Goal: Transaction & Acquisition: Purchase product/service

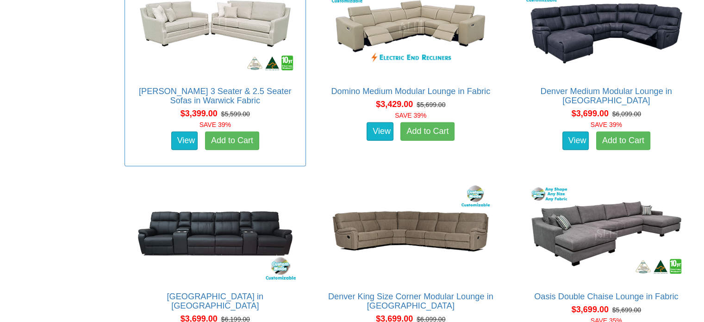
scroll to position [2871, 0]
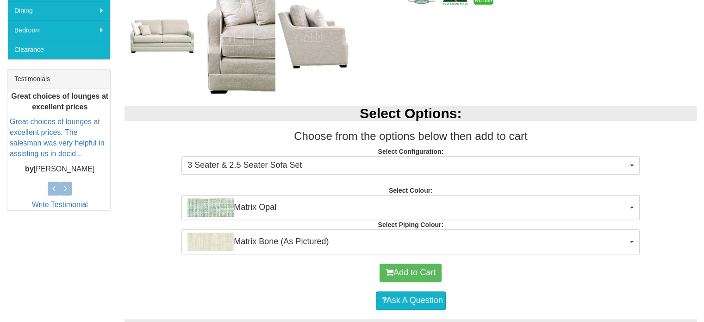
scroll to position [370, 0]
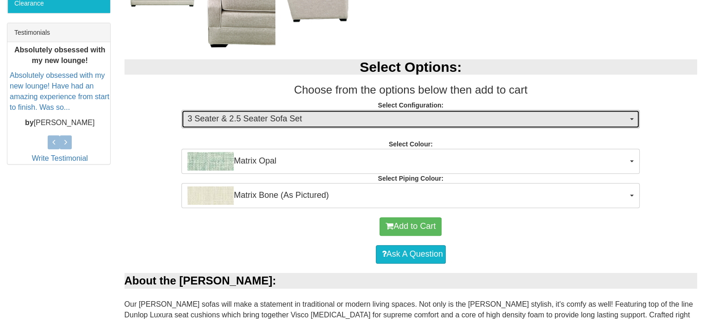
click at [630, 116] on button "3 Seater & 2.5 Seater Sofa Set" at bounding box center [411, 119] width 458 height 19
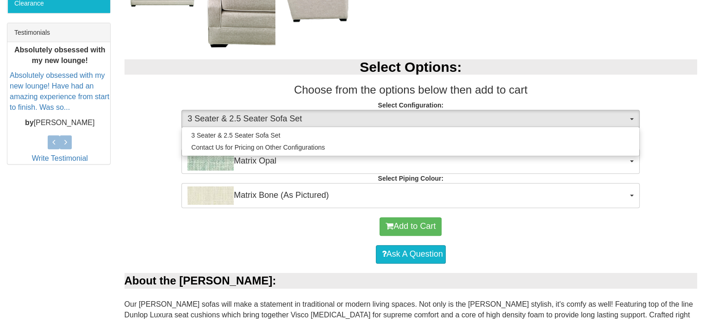
click at [134, 112] on p "Select Configuration: 3 Seater & 2.5 Seater Sofa Set 3 Seater & 2.5 Seater Sofa…" at bounding box center [411, 112] width 573 height 25
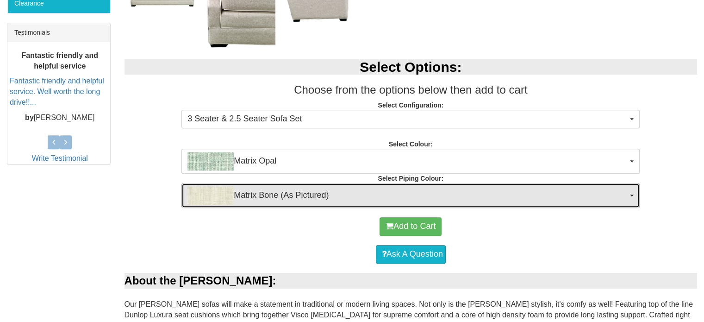
click at [302, 194] on span "Matrix Bone (As Pictured)" at bounding box center [408, 195] width 440 height 19
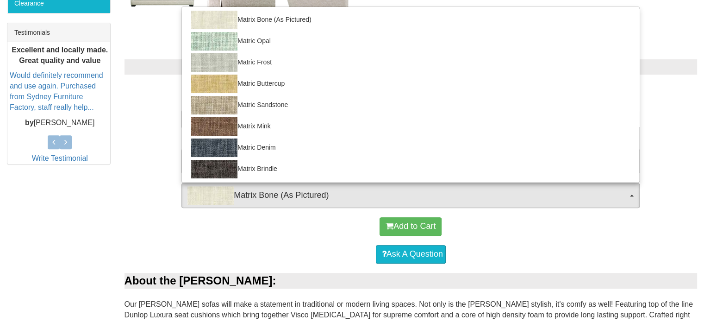
click at [125, 161] on div "Select Options: Choose from the options below then add to cart Select Configura…" at bounding box center [411, 129] width 587 height 158
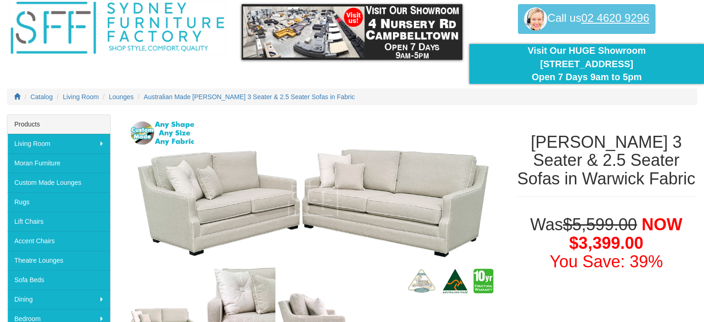
scroll to position [0, 0]
